Goal: Transaction & Acquisition: Subscribe to service/newsletter

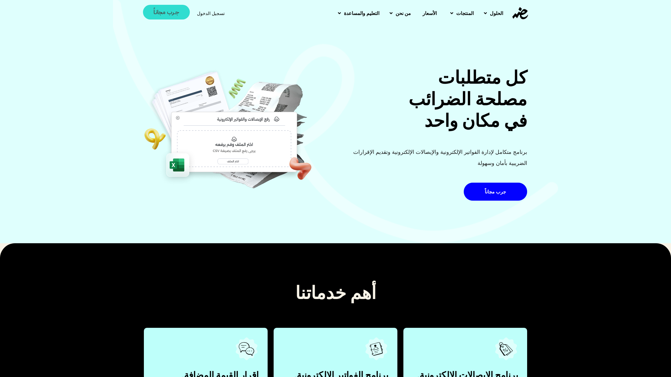
click at [167, 12] on span "جــرب مجانـاً" at bounding box center [166, 12] width 26 height 6
click at [89, 113] on div "كل متطلبات مصلحة الضرائب في مكان واحد برنامج متكامل لإدارة الفواتير الإلكترونية…" at bounding box center [335, 121] width 671 height 244
